Goal: Information Seeking & Learning: Check status

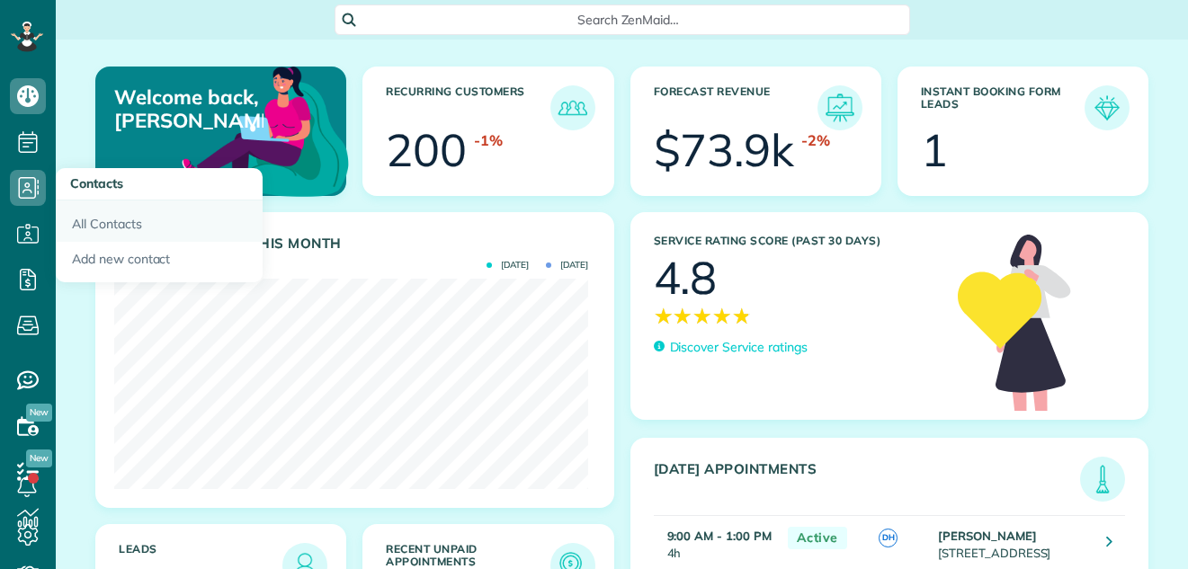
scroll to position [210, 474]
click at [73, 217] on link "All Contacts" at bounding box center [159, 220] width 207 height 41
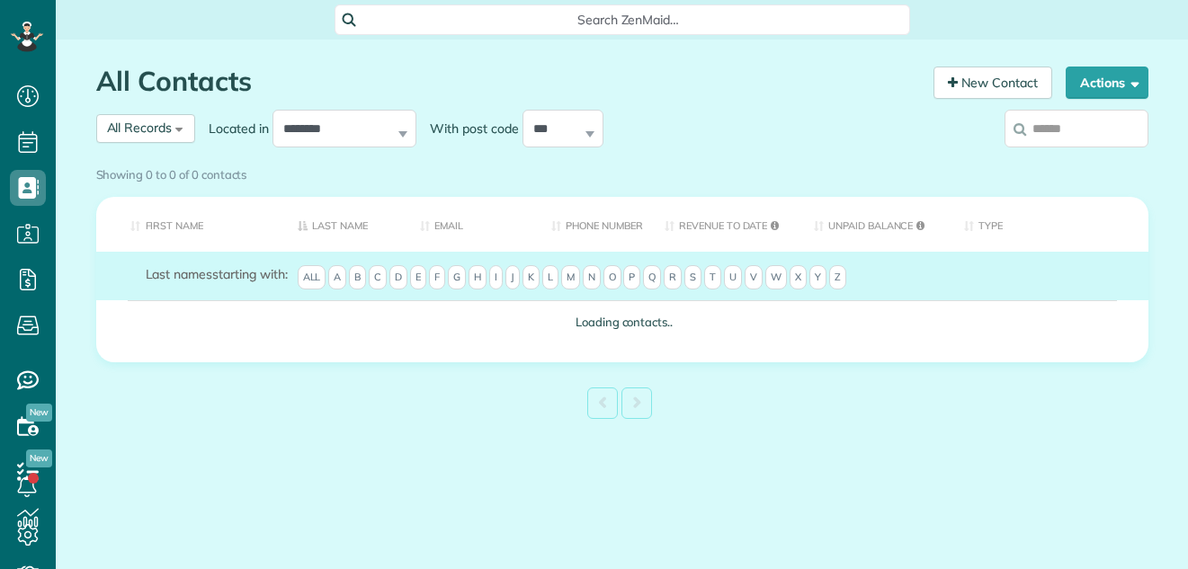
scroll to position [8, 8]
click at [1081, 130] on input "search" at bounding box center [1076, 129] width 144 height 38
click at [1082, 123] on input "search" at bounding box center [1076, 129] width 144 height 38
type input "*"
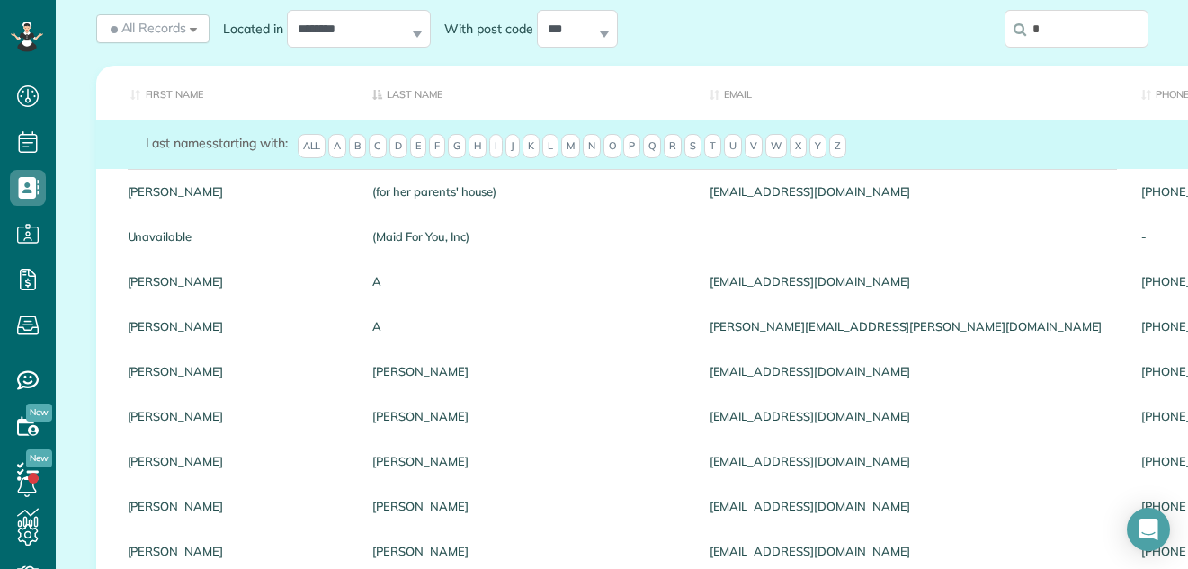
scroll to position [0, 0]
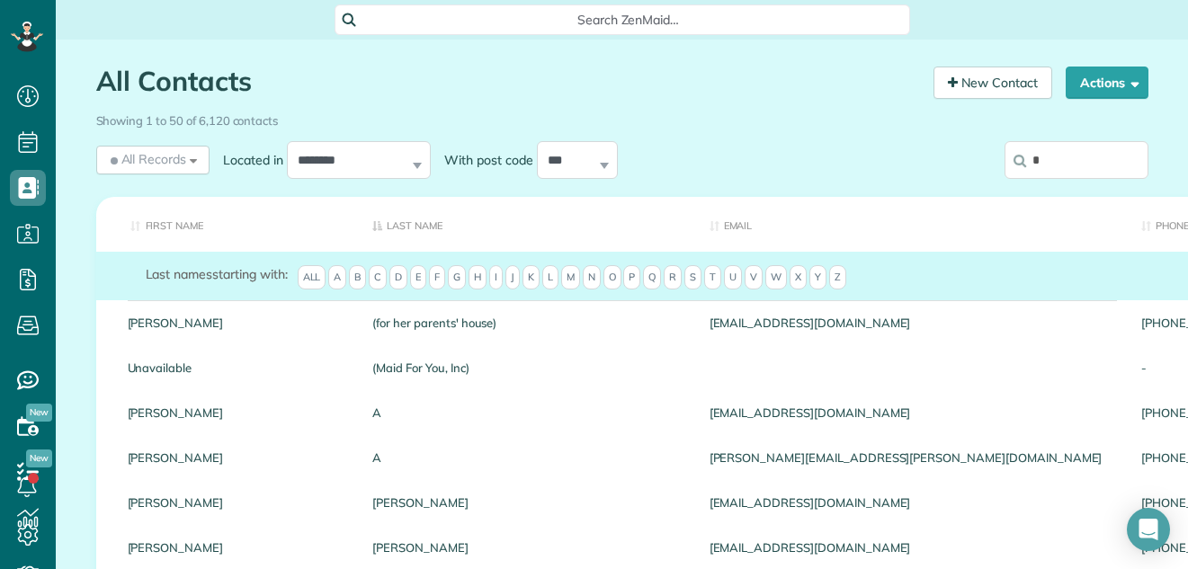
click at [1047, 164] on input "*" at bounding box center [1076, 160] width 144 height 38
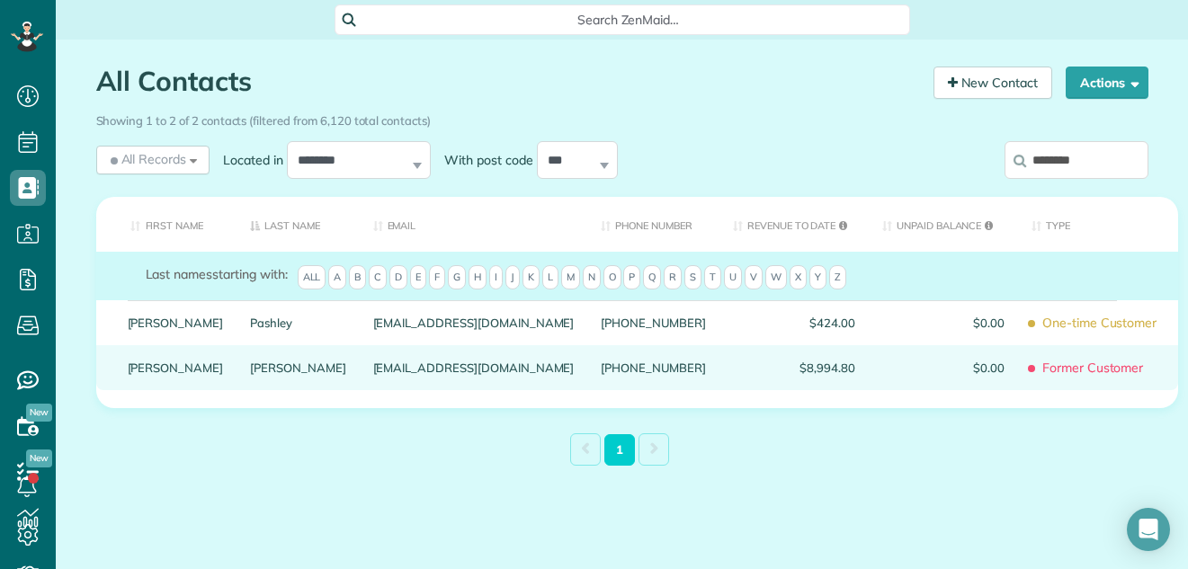
type input "********"
click at [250, 374] on link "Spengler-Campanella" at bounding box center [298, 367] width 96 height 13
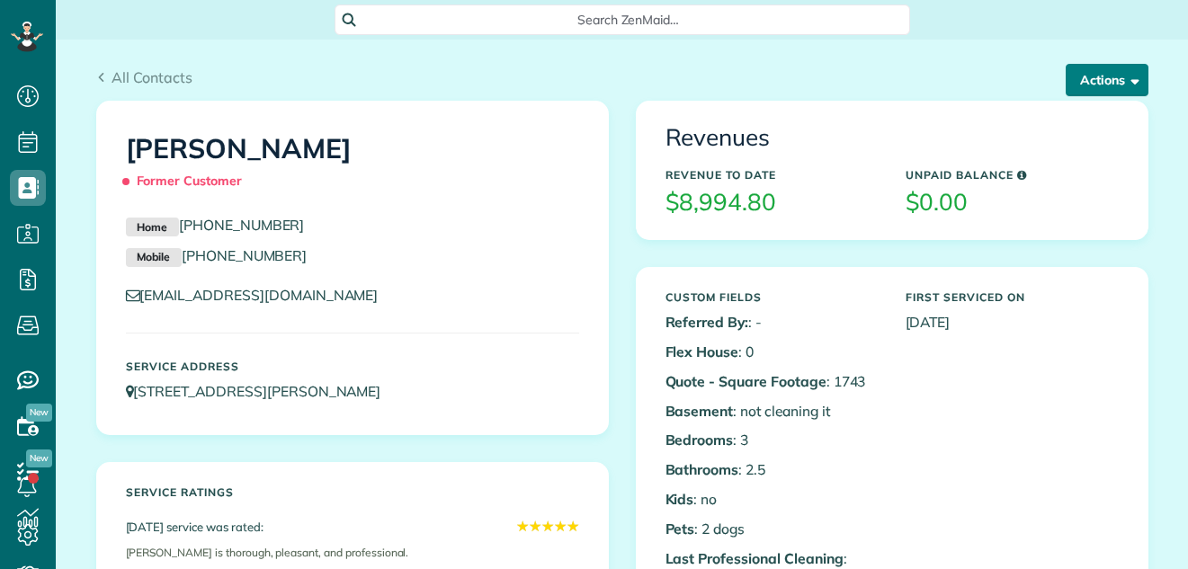
scroll to position [8, 8]
click at [1100, 74] on button "Actions" at bounding box center [1106, 80] width 83 height 32
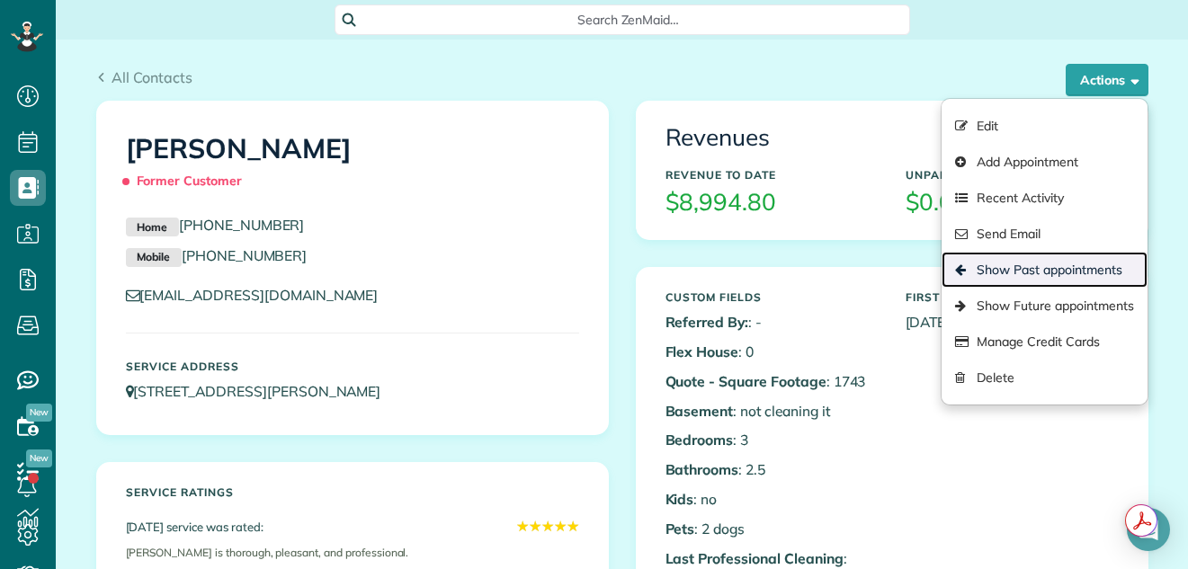
click at [1035, 263] on link "Show Past appointments" at bounding box center [1043, 270] width 205 height 36
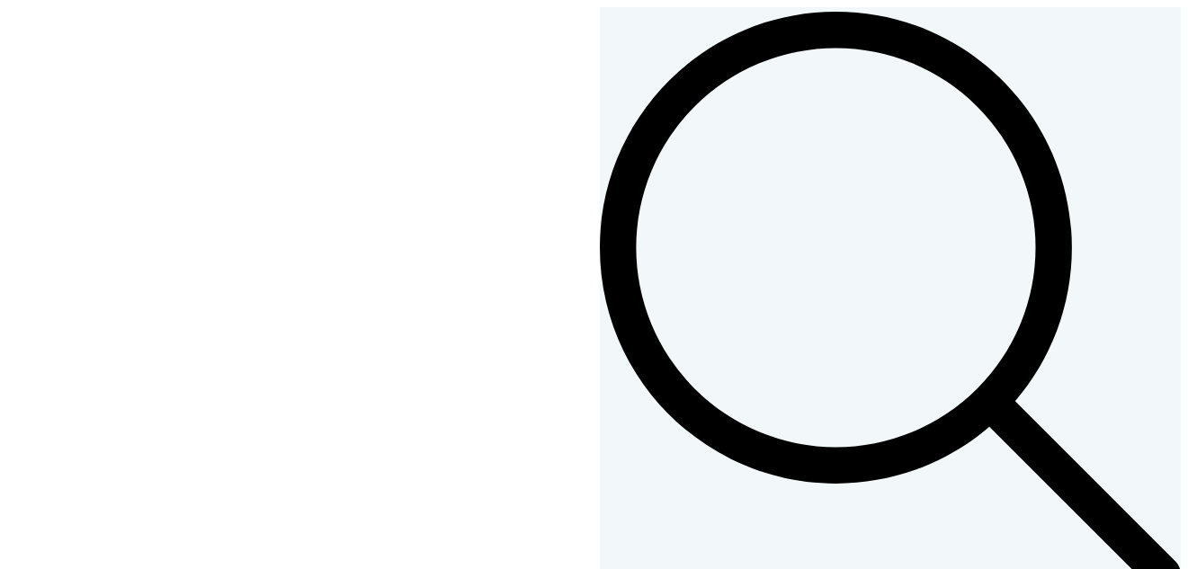
scroll to position [165, 0]
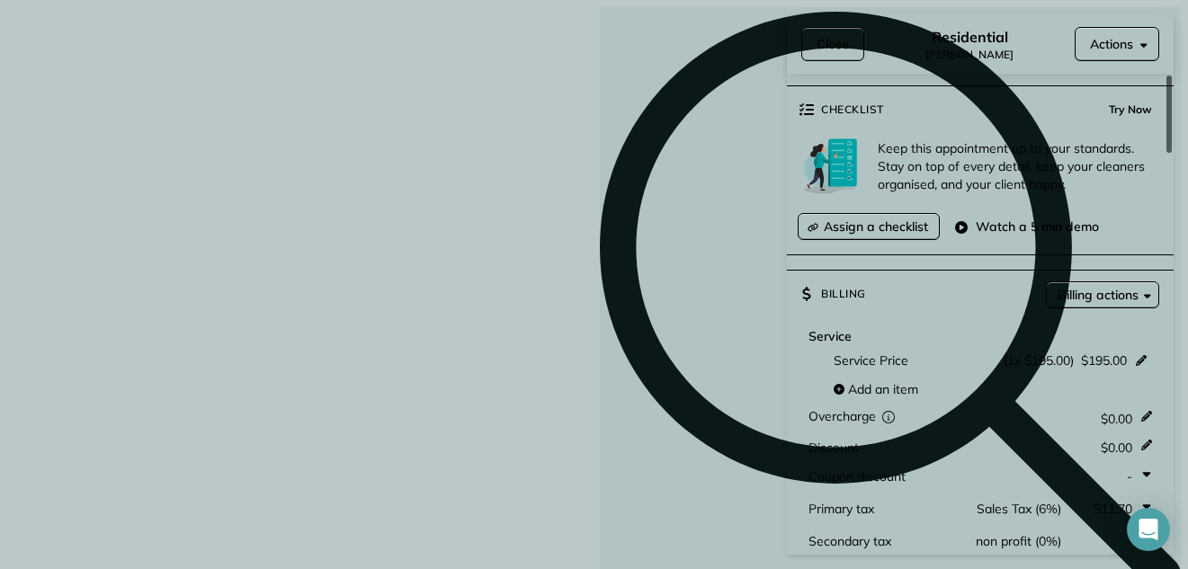
scroll to position [833, 0]
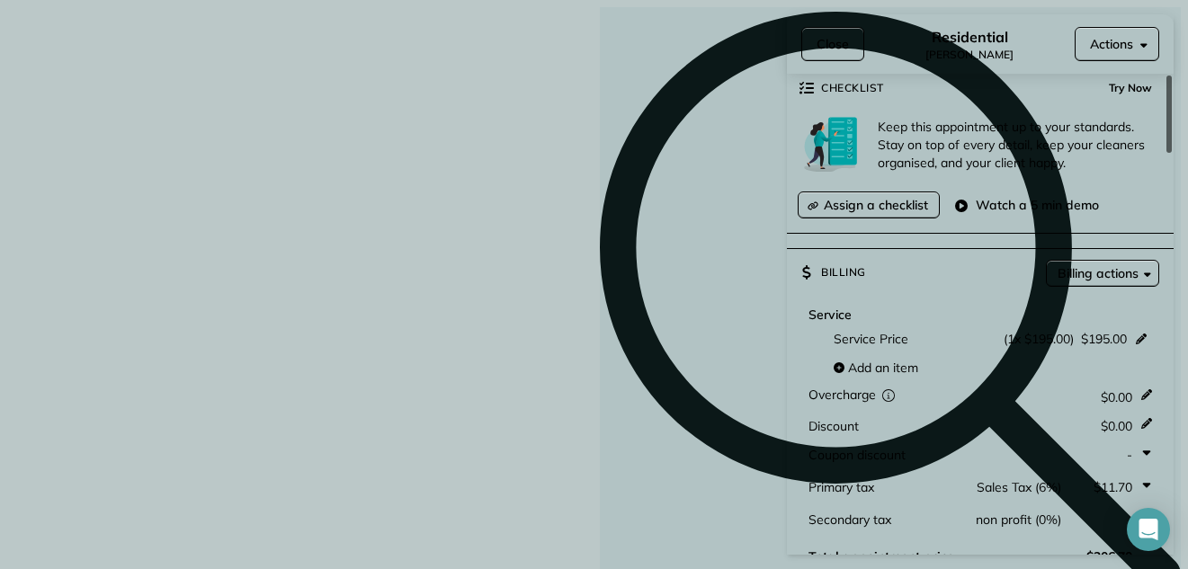
drag, startPoint x: 1167, startPoint y: 105, endPoint x: 1152, endPoint y: 239, distance: 134.8
click at [1166, 153] on div at bounding box center [1168, 114] width 5 height 77
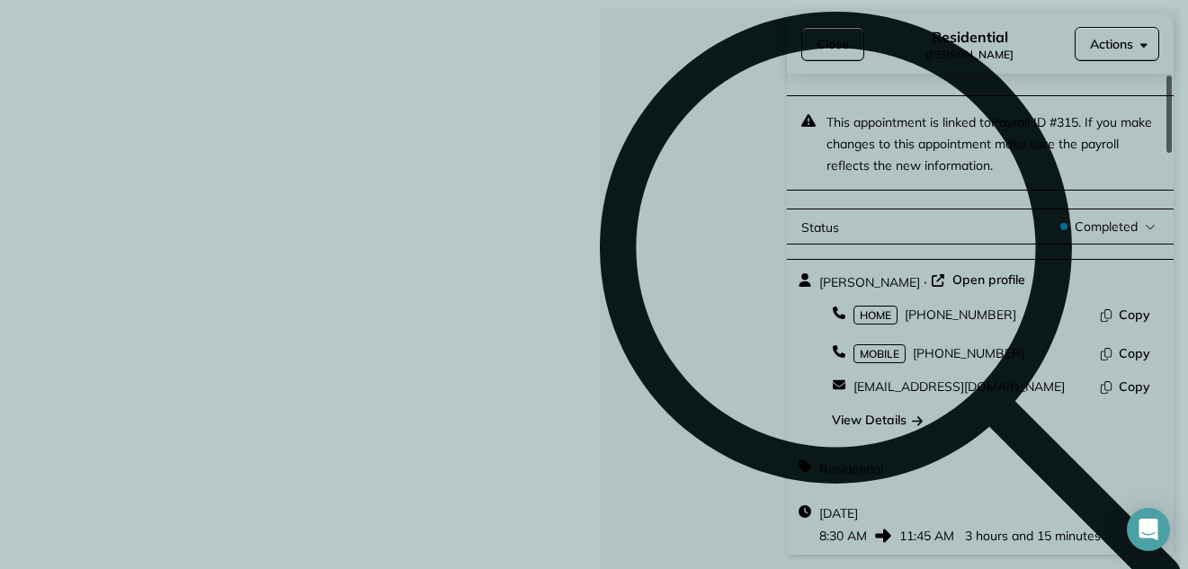
scroll to position [5, 0]
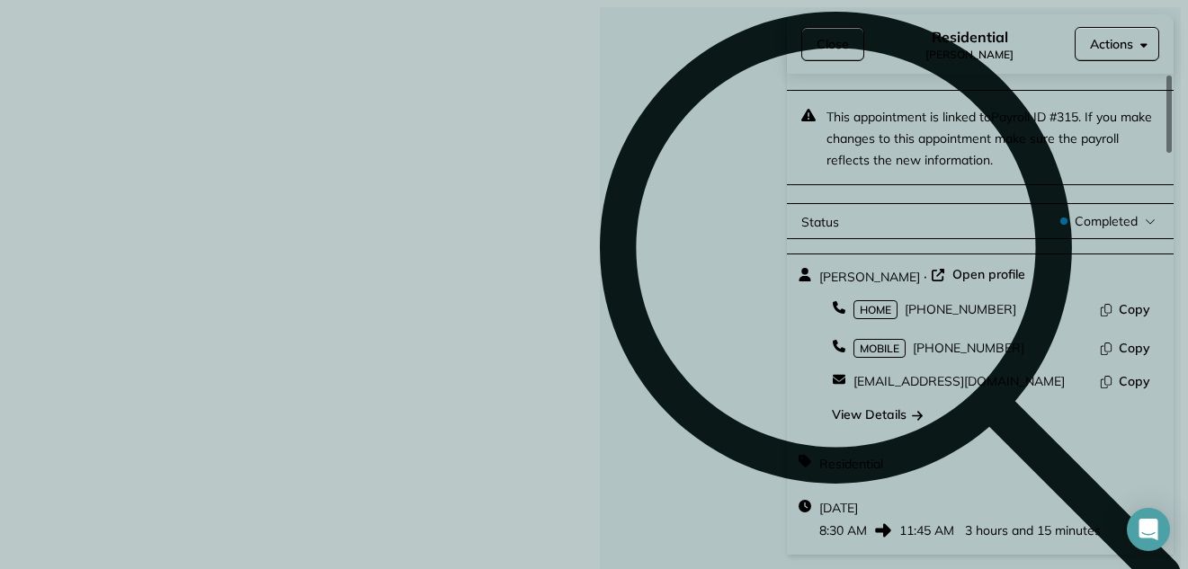
drag, startPoint x: 1171, startPoint y: 225, endPoint x: 1155, endPoint y: 86, distance: 139.3
click at [1166, 86] on div at bounding box center [1168, 114] width 5 height 77
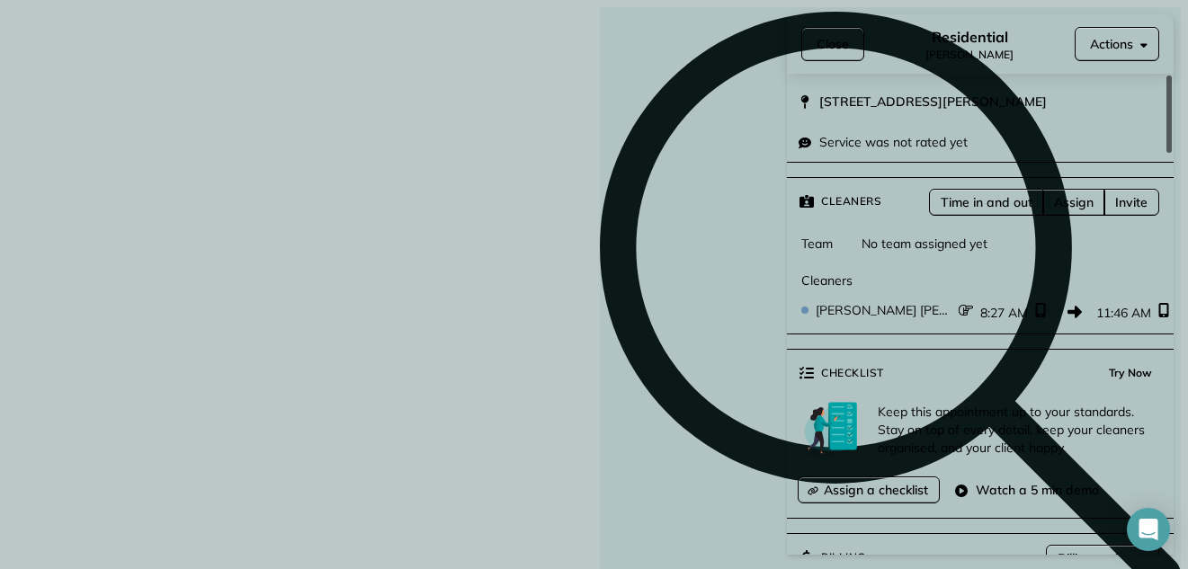
scroll to position [620, 0]
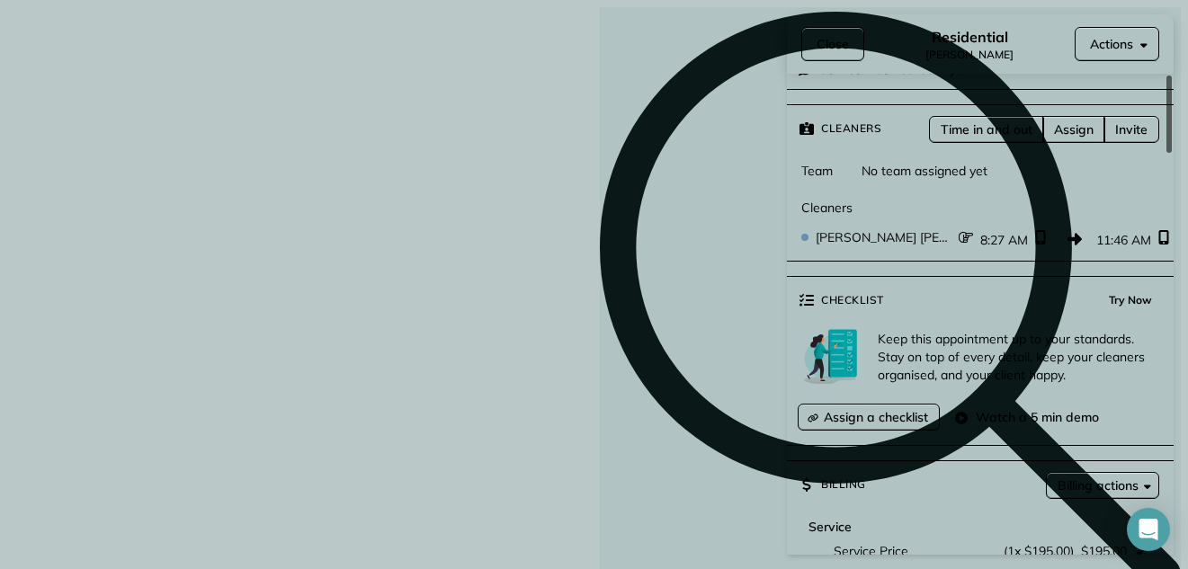
drag, startPoint x: 1170, startPoint y: 93, endPoint x: 1142, endPoint y: 192, distance: 103.6
click at [1166, 153] on div at bounding box center [1168, 114] width 5 height 77
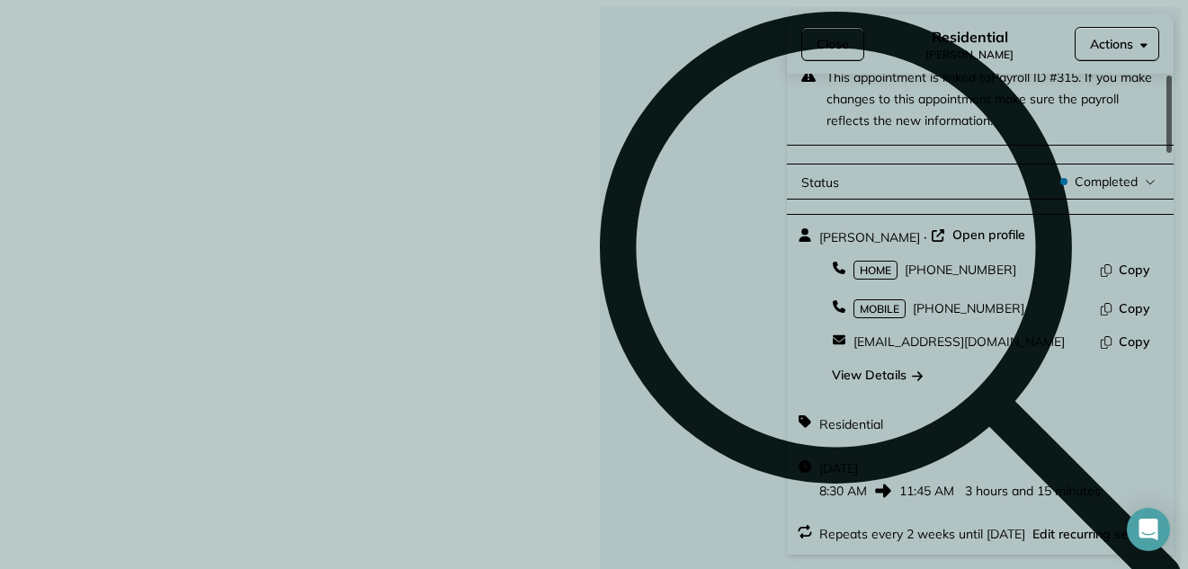
scroll to position [0, 0]
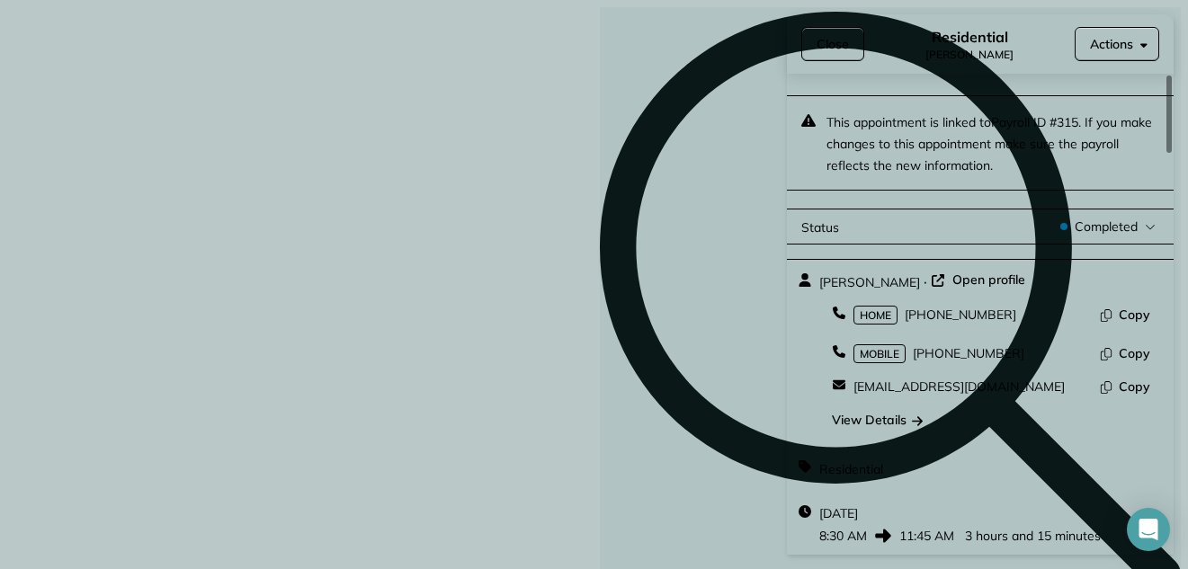
drag, startPoint x: 1171, startPoint y: 195, endPoint x: 1123, endPoint y: 72, distance: 132.4
click at [1166, 76] on div at bounding box center [1168, 114] width 5 height 77
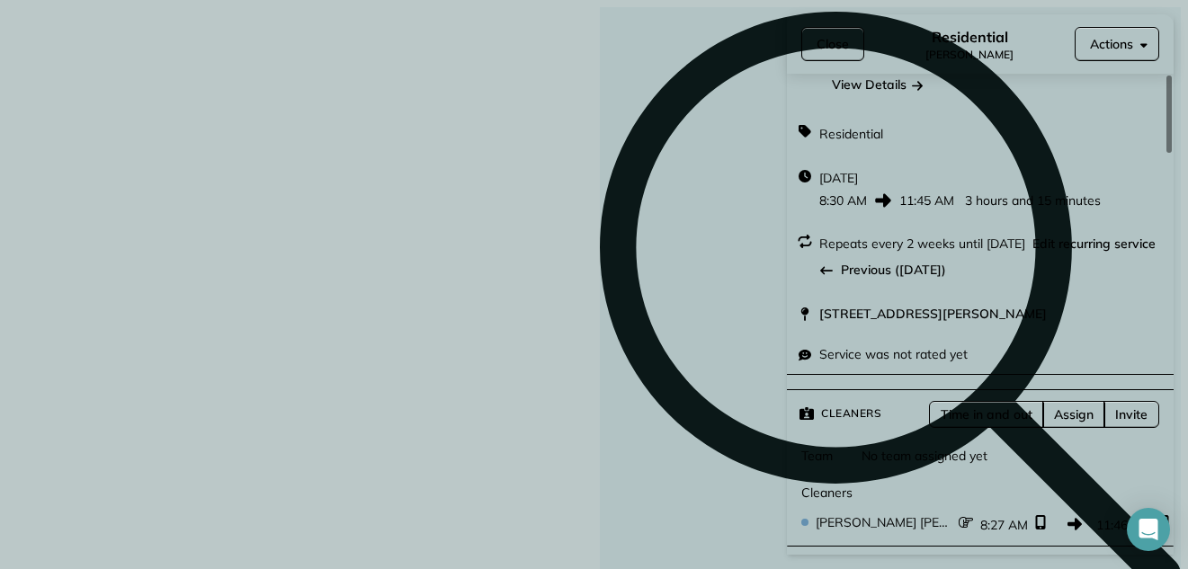
scroll to position [425, 0]
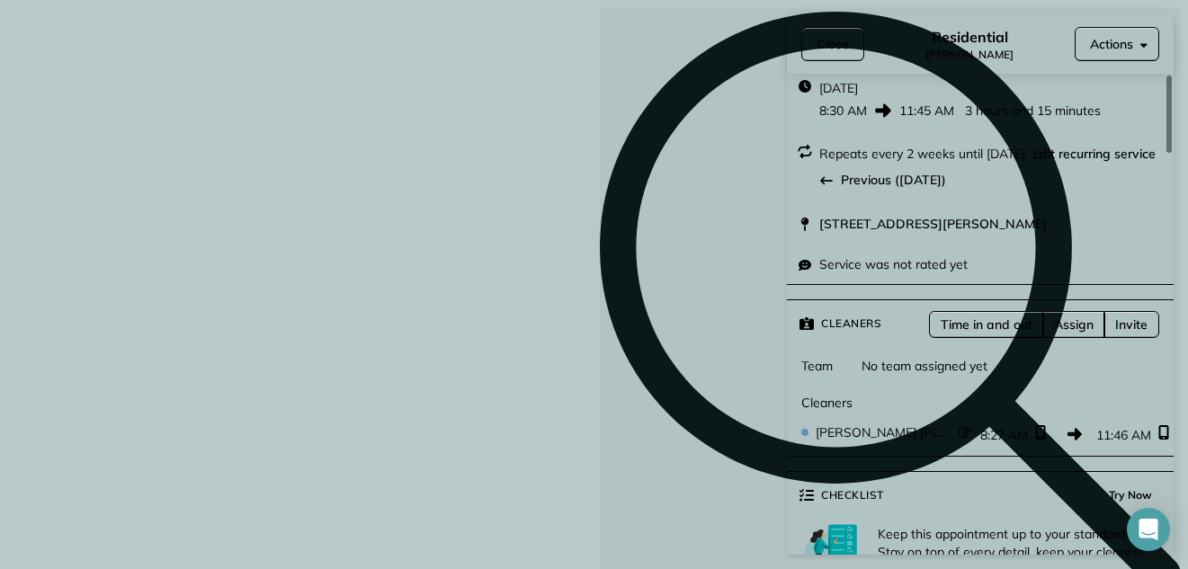
drag, startPoint x: 1171, startPoint y: 97, endPoint x: 1147, endPoint y: 165, distance: 72.2
click at [1166, 153] on div at bounding box center [1168, 114] width 5 height 77
click at [815, 40] on button "Close" at bounding box center [832, 44] width 63 height 34
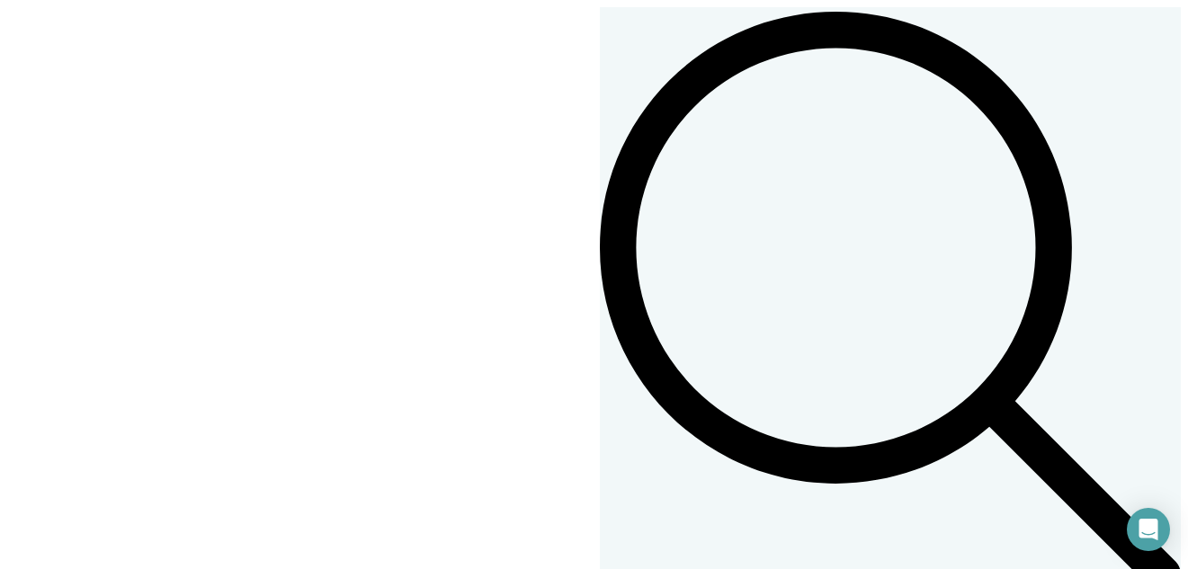
scroll to position [701, 0]
